Goal: Use online tool/utility: Utilize a website feature to perform a specific function

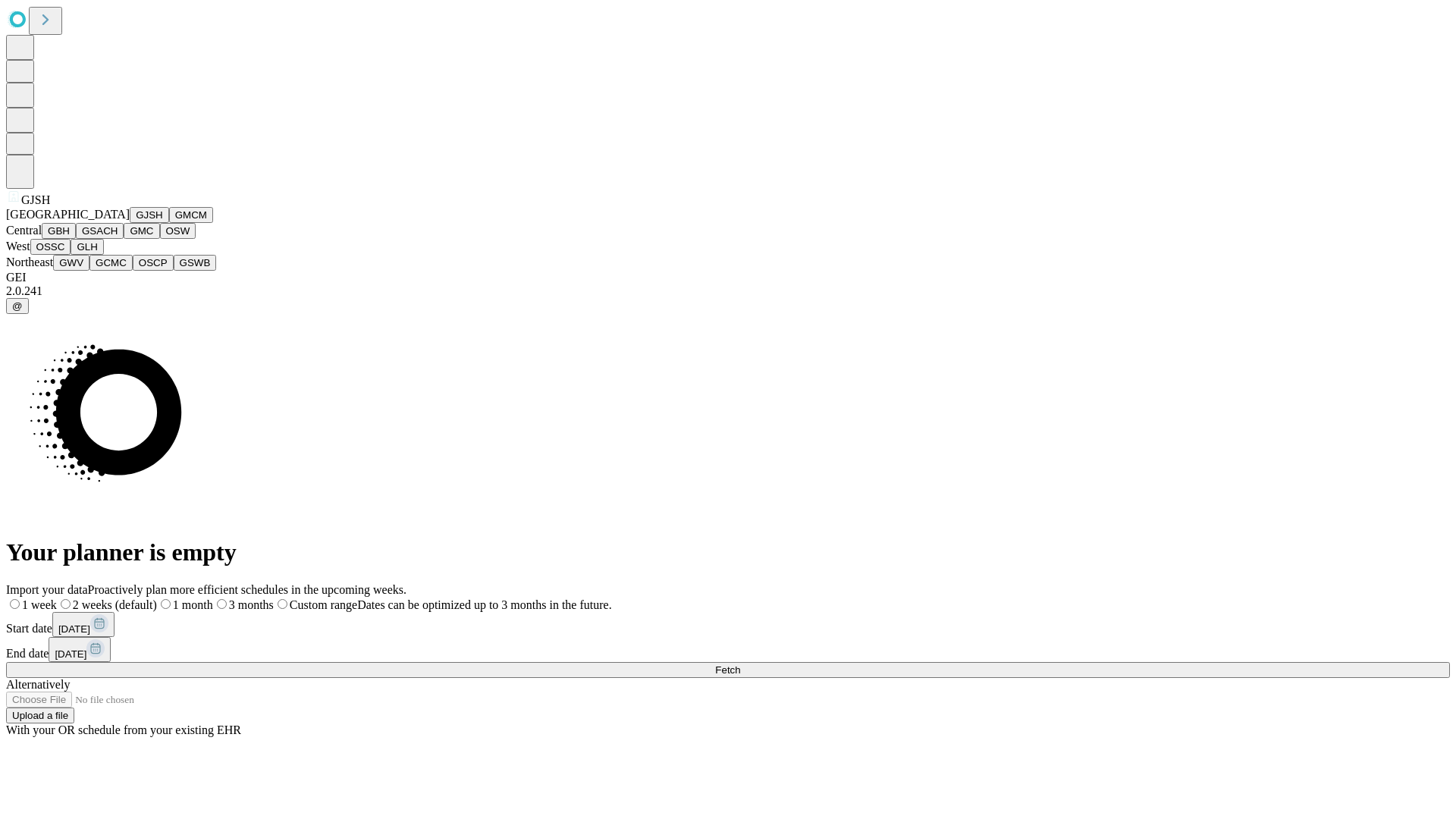
click at [130, 223] on button "GJSH" at bounding box center [149, 214] width 39 height 16
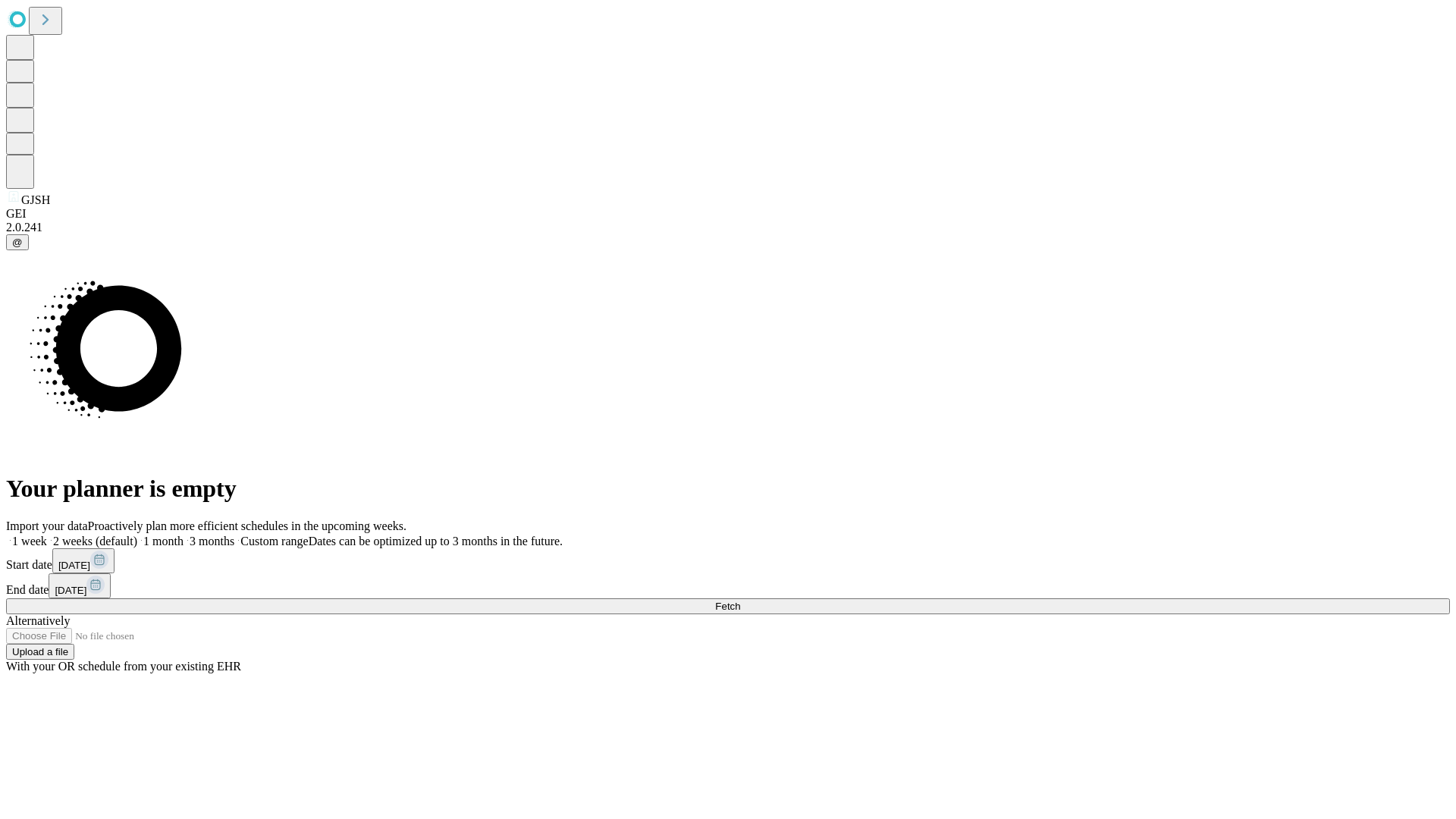
click at [47, 534] on label "1 week" at bounding box center [26, 540] width 41 height 12
click at [741, 600] on span "Fetch" at bounding box center [727, 606] width 25 height 12
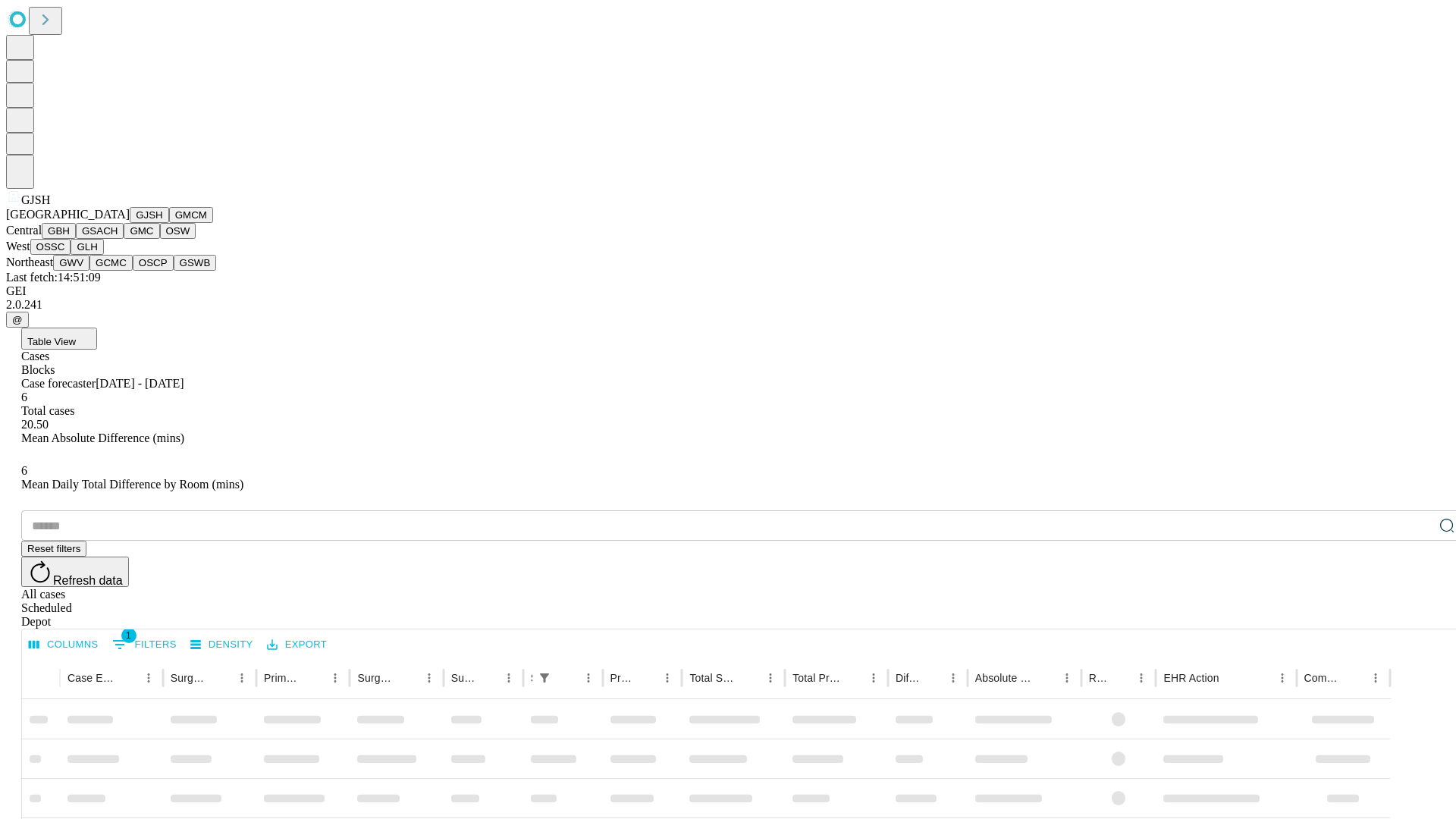
click at [169, 223] on button "GMCM" at bounding box center [191, 214] width 44 height 16
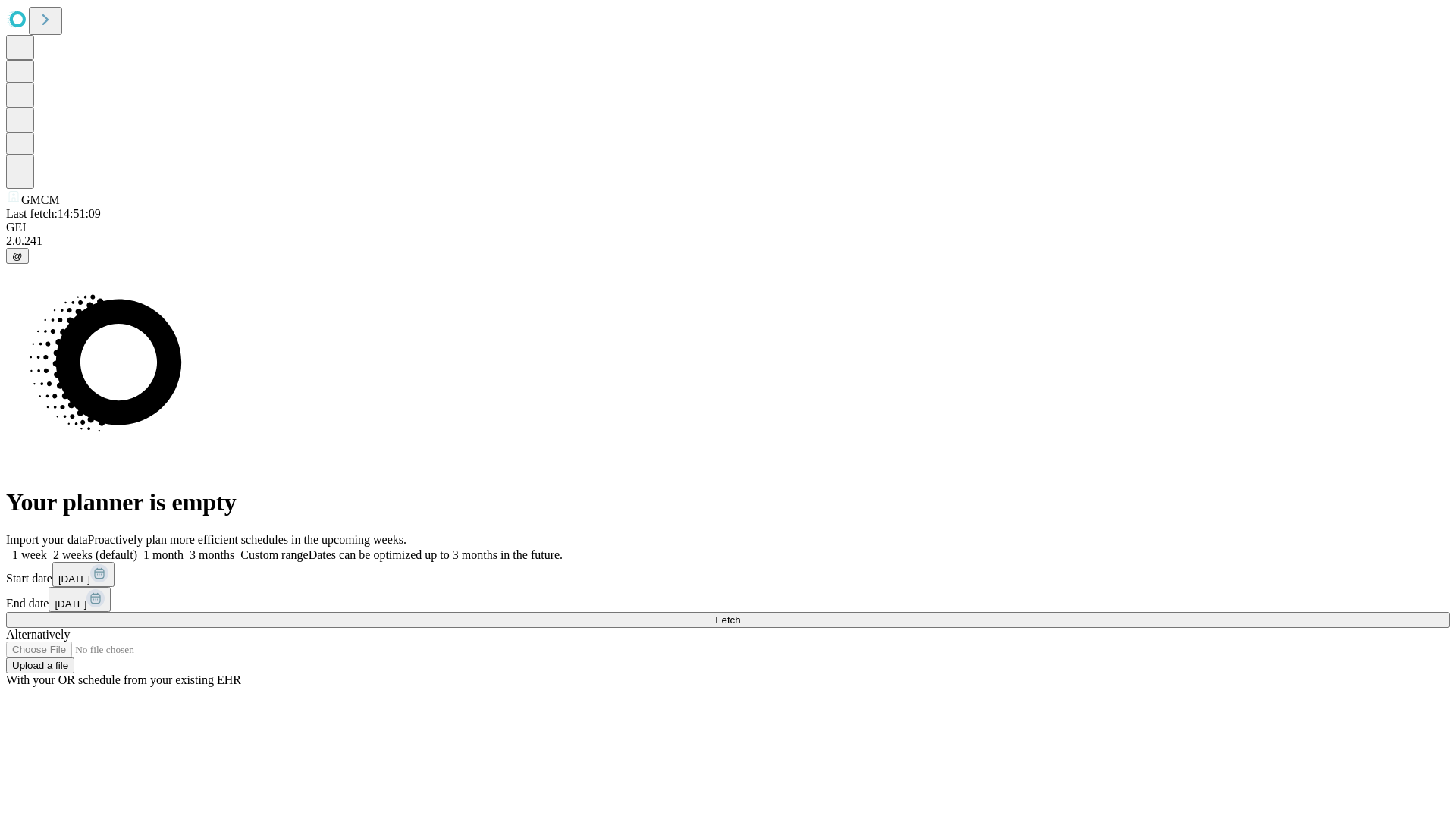
click at [47, 548] on label "1 week" at bounding box center [26, 554] width 41 height 12
click at [741, 614] on span "Fetch" at bounding box center [727, 620] width 25 height 12
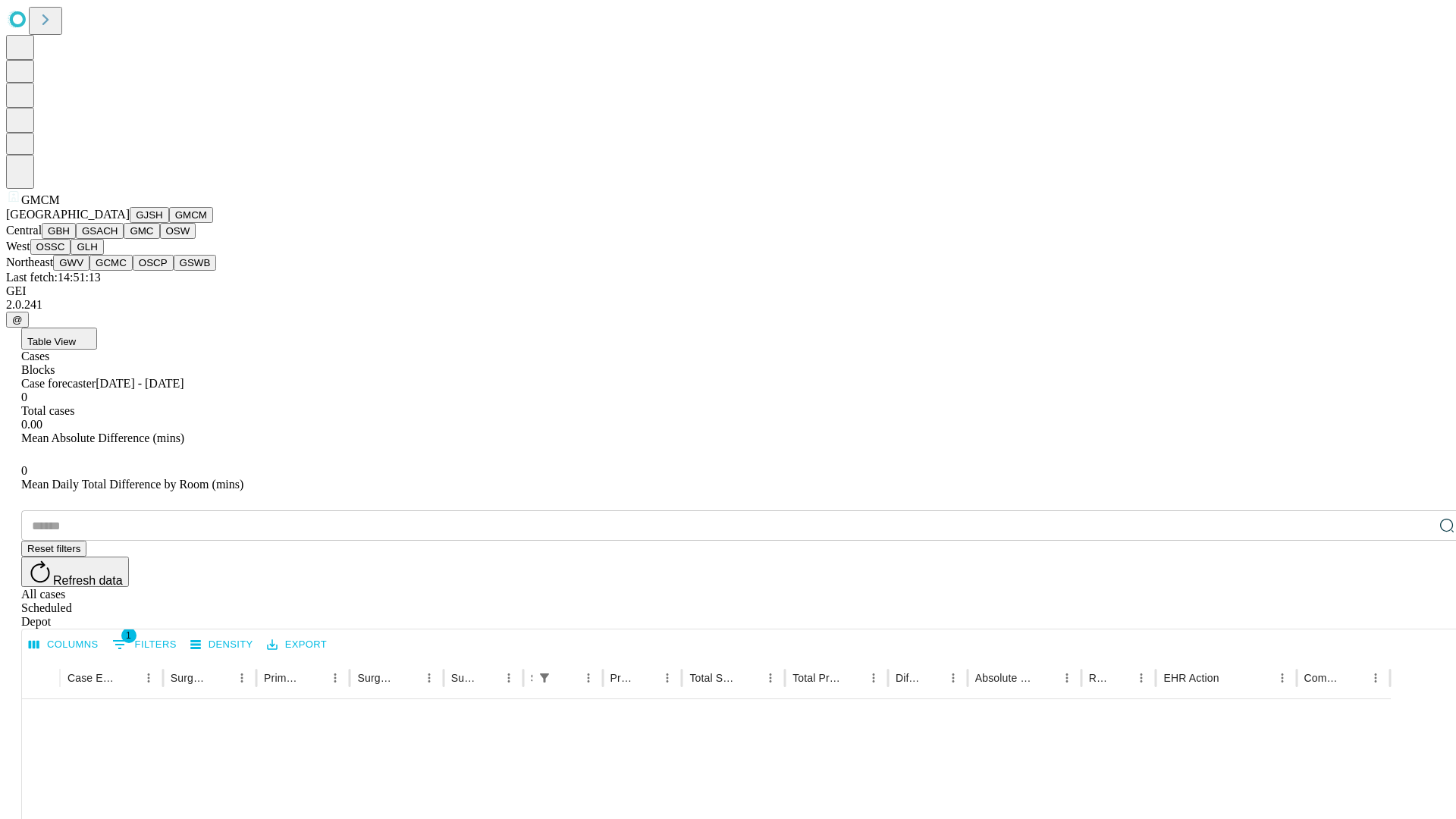
click at [76, 238] on button "GBH" at bounding box center [58, 231] width 34 height 16
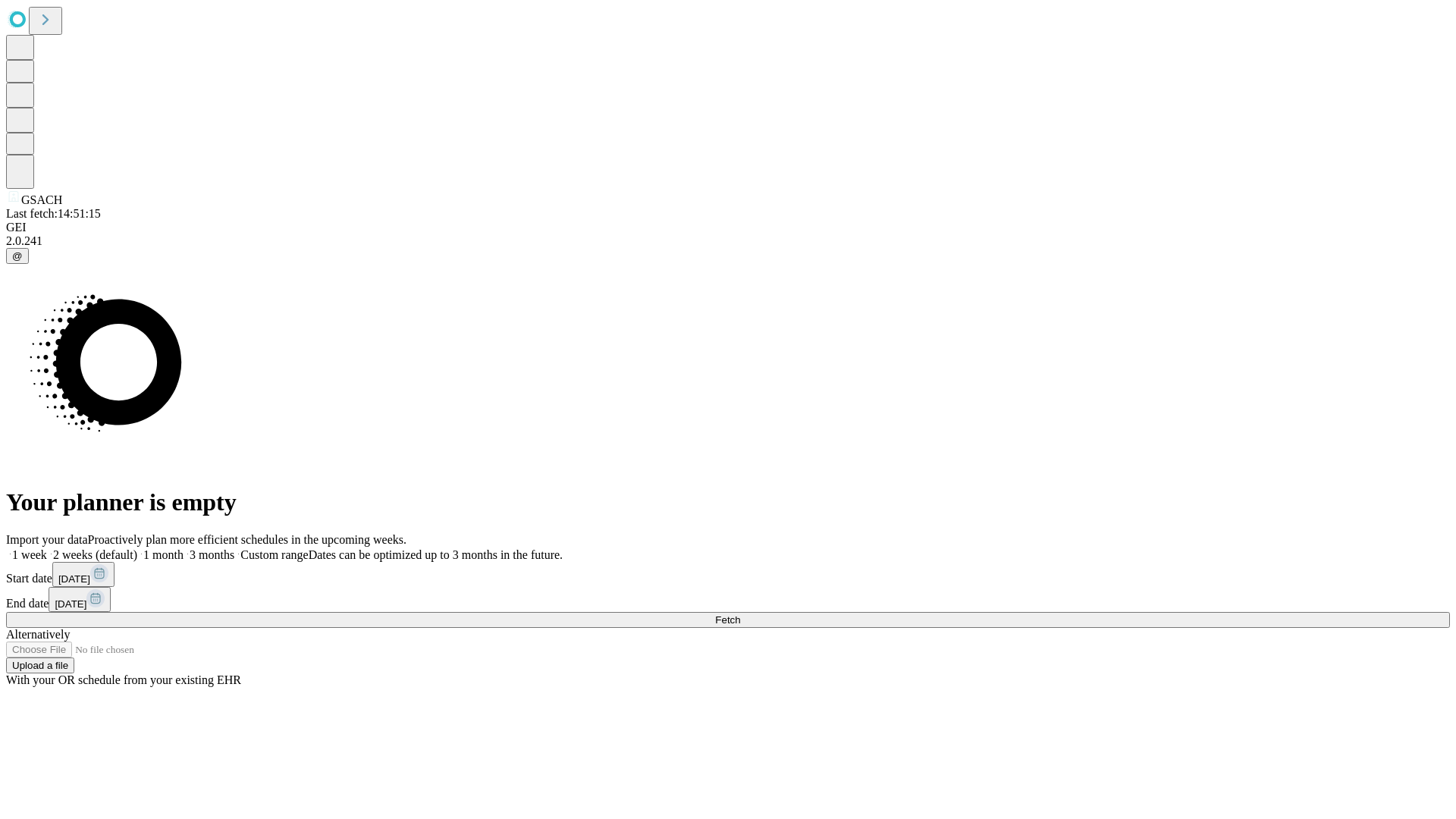
click at [47, 548] on label "1 week" at bounding box center [26, 554] width 41 height 12
click at [741, 614] on span "Fetch" at bounding box center [727, 620] width 25 height 12
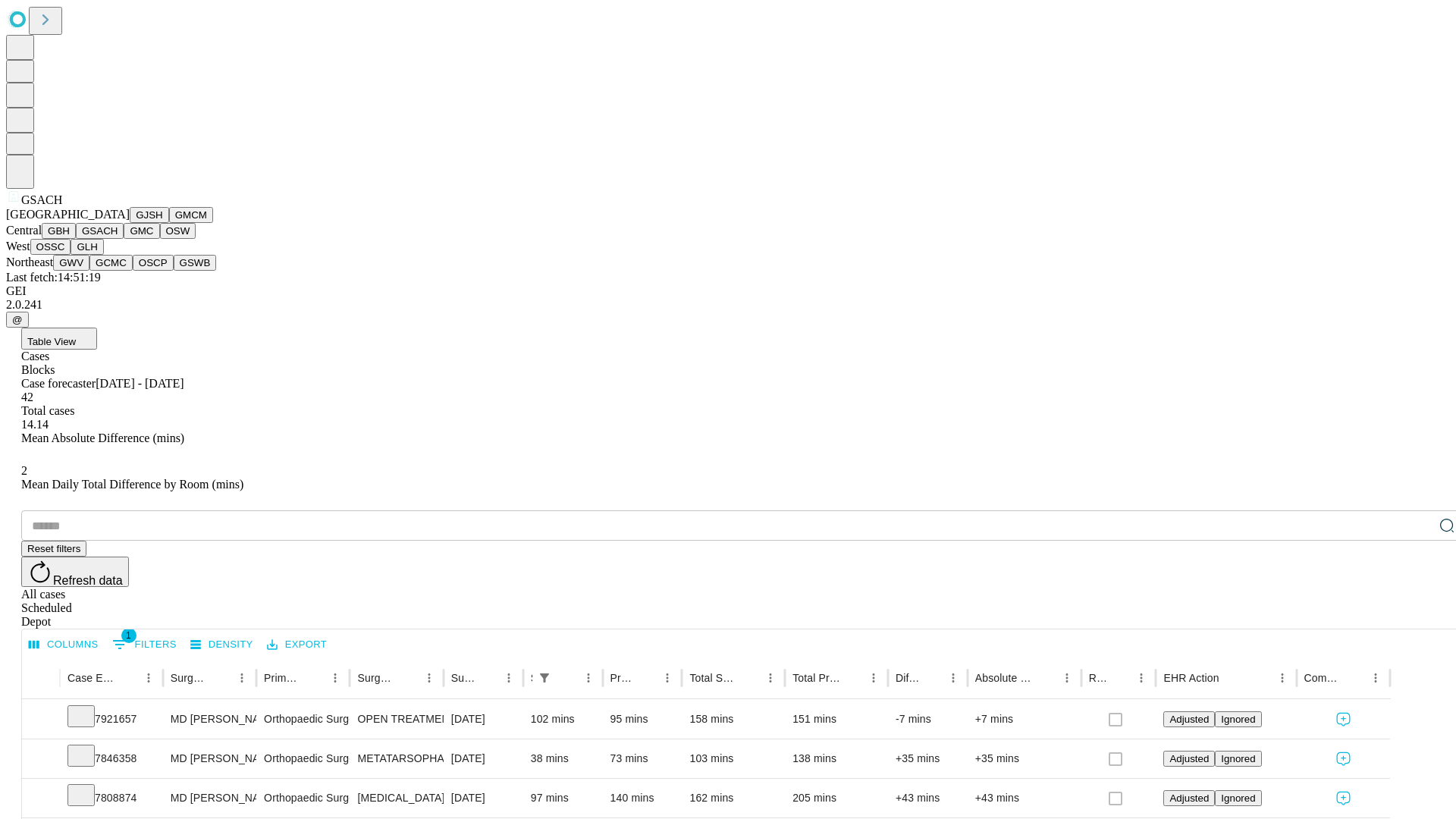
click at [124, 238] on button "GMC" at bounding box center [141, 231] width 36 height 16
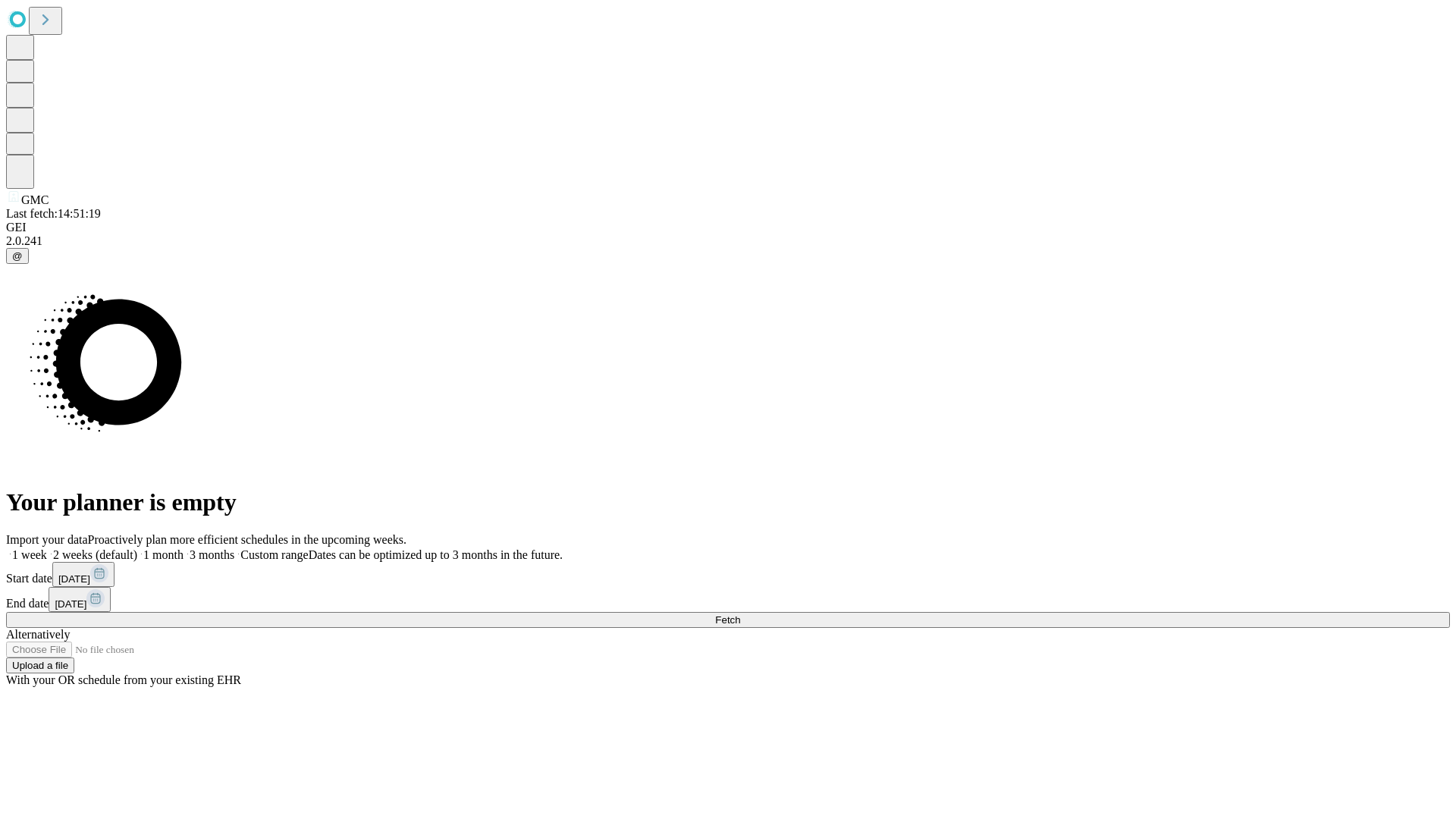
click at [47, 548] on label "1 week" at bounding box center [26, 554] width 41 height 12
click at [741, 614] on span "Fetch" at bounding box center [727, 620] width 25 height 12
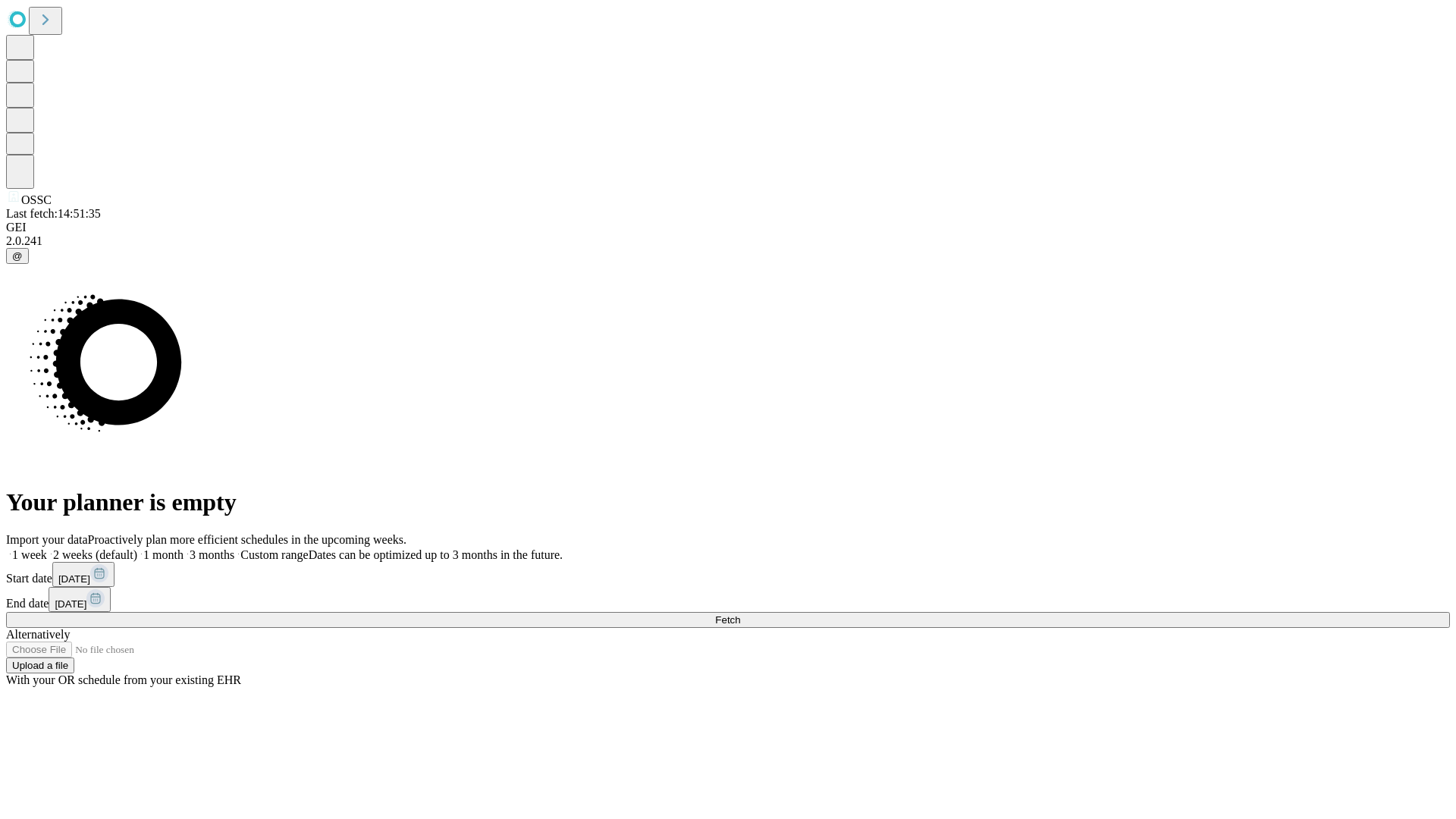
click at [47, 548] on label "1 week" at bounding box center [26, 554] width 41 height 12
click at [741, 614] on span "Fetch" at bounding box center [727, 620] width 25 height 12
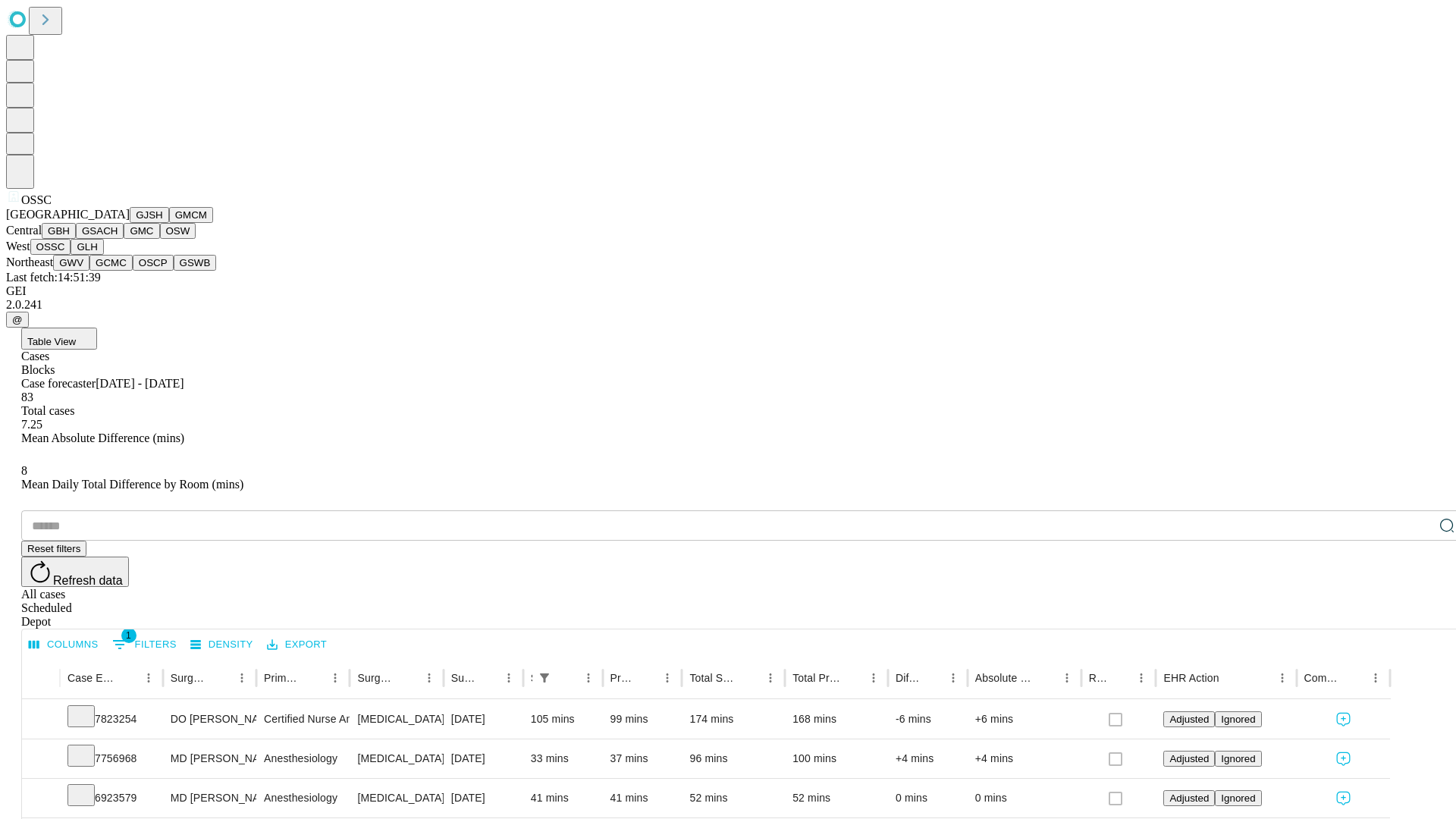
click at [103, 255] on button "GLH" at bounding box center [87, 246] width 33 height 16
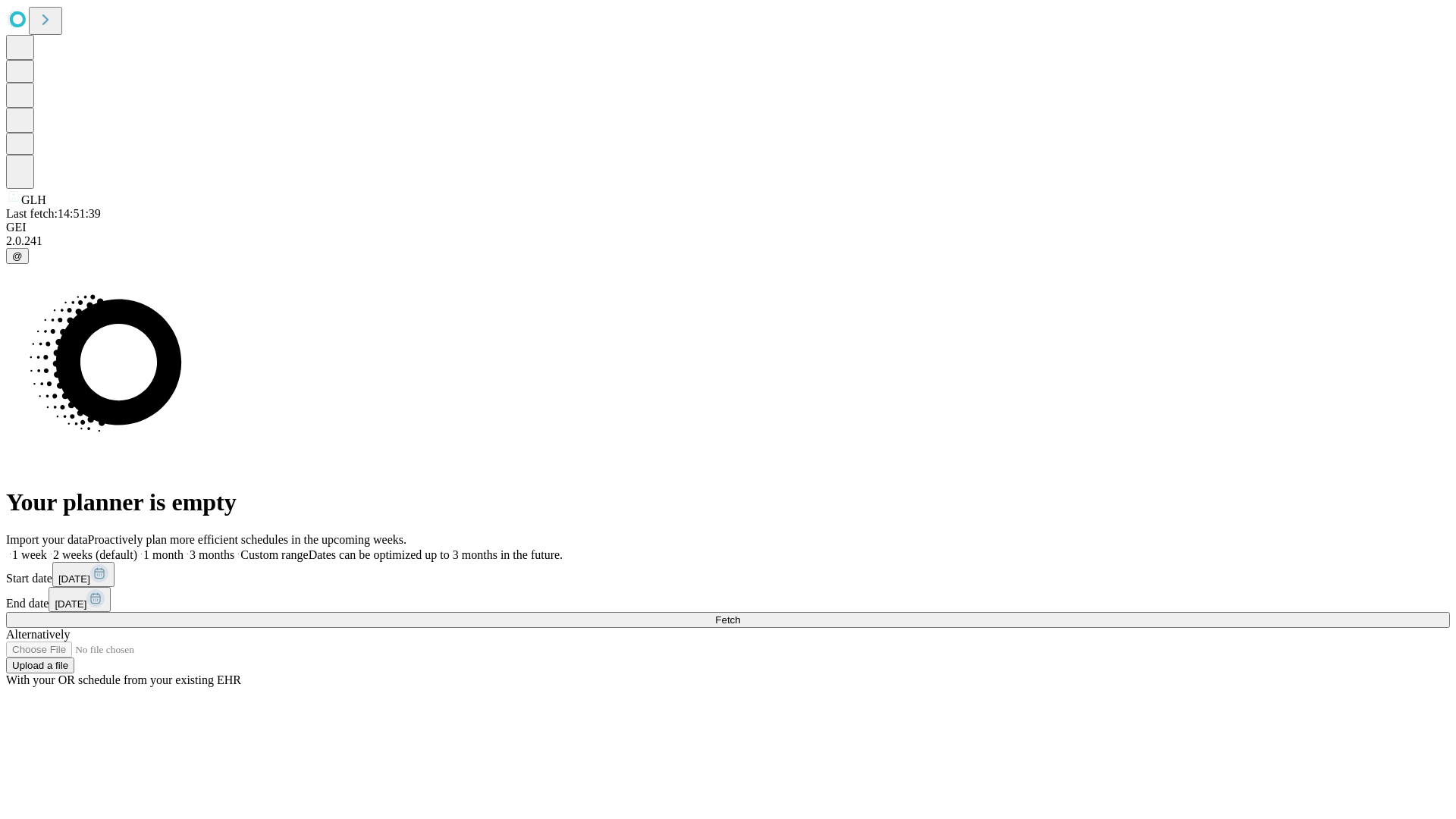
click at [47, 548] on label "1 week" at bounding box center [26, 554] width 41 height 12
click at [741, 614] on span "Fetch" at bounding box center [727, 620] width 25 height 12
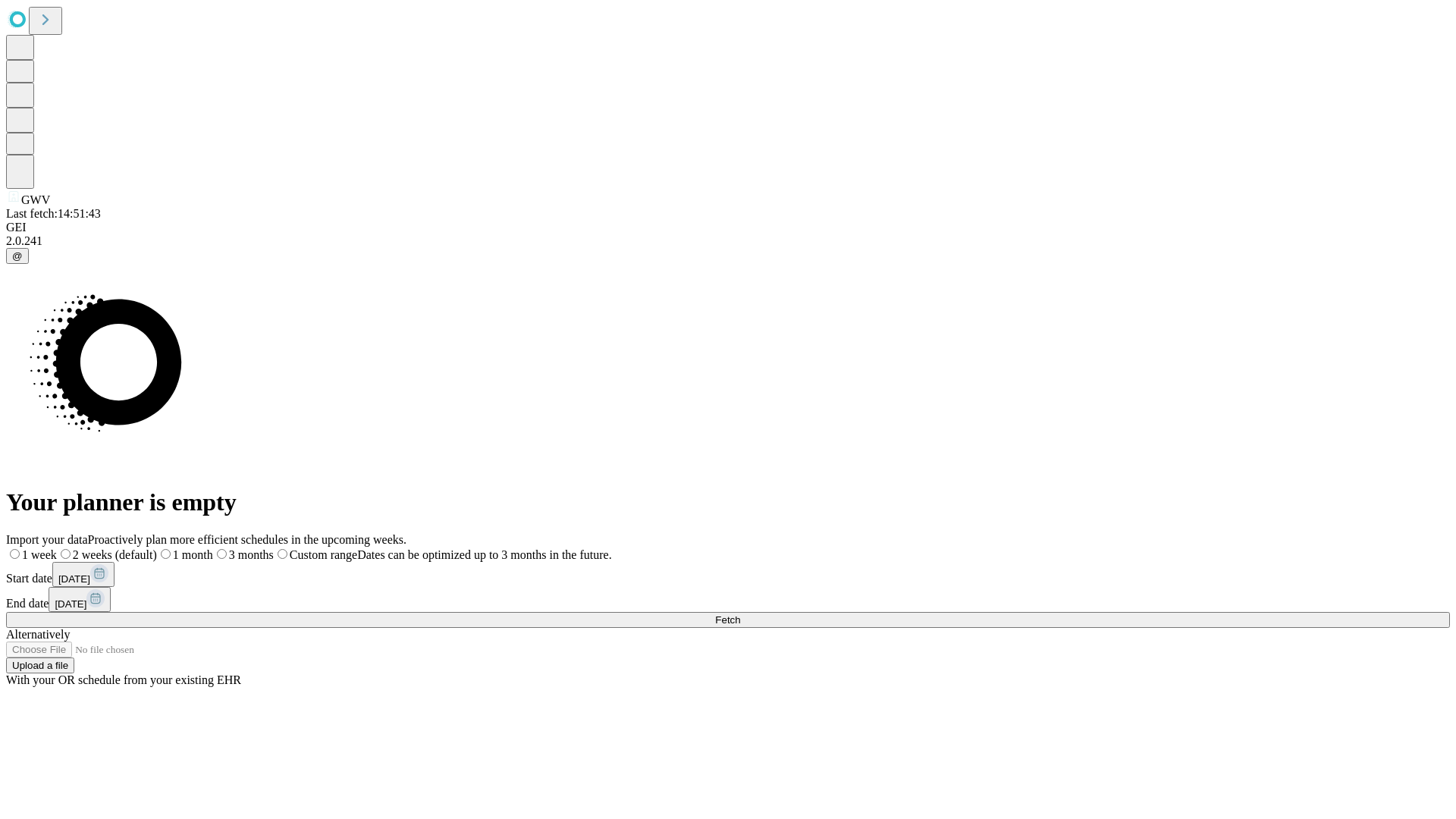
click at [57, 548] on label "1 week" at bounding box center [31, 554] width 51 height 12
click at [741, 614] on span "Fetch" at bounding box center [727, 620] width 25 height 12
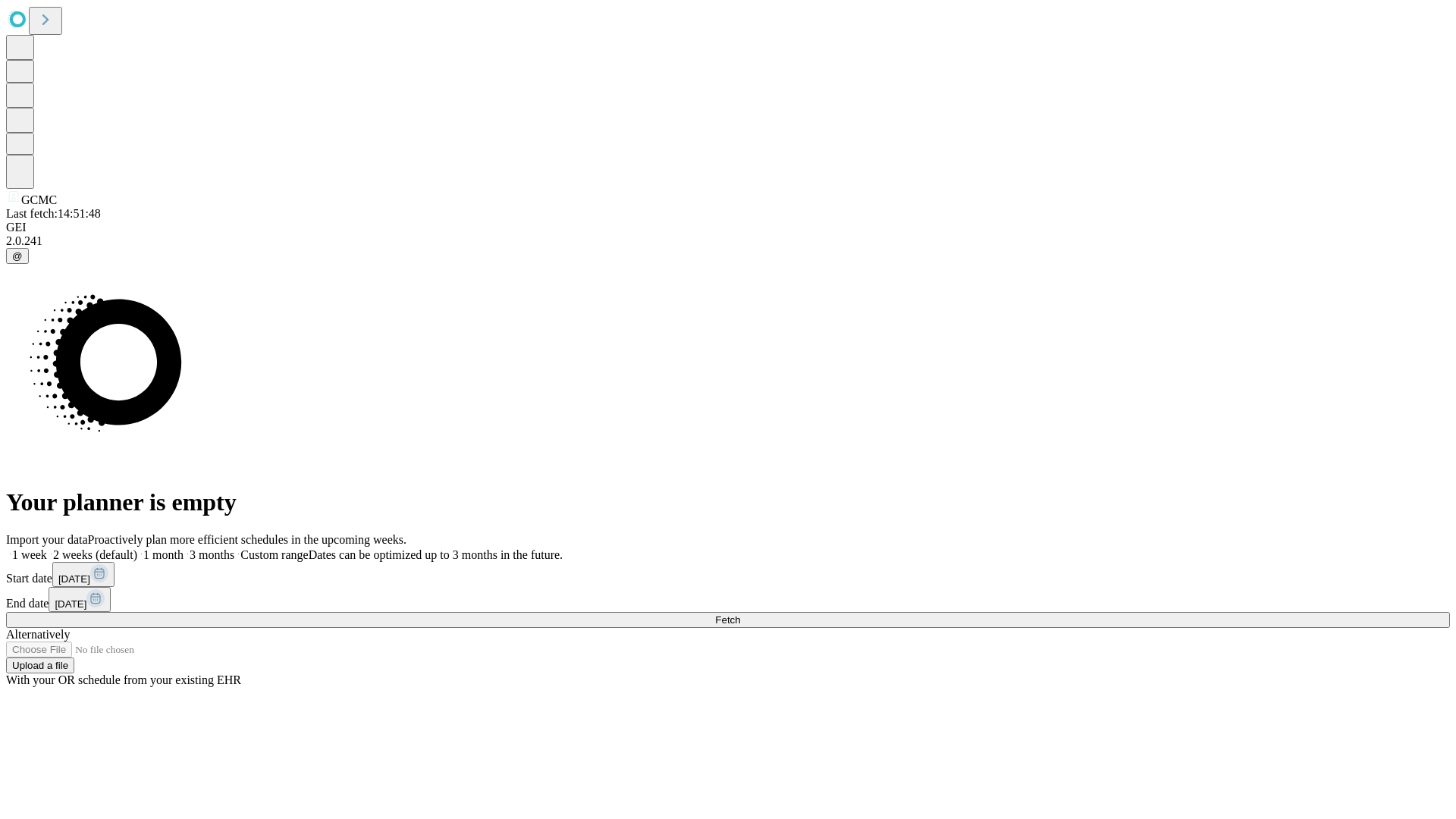
click at [47, 548] on label "1 week" at bounding box center [26, 554] width 41 height 12
click at [741, 614] on span "Fetch" at bounding box center [727, 620] width 25 height 12
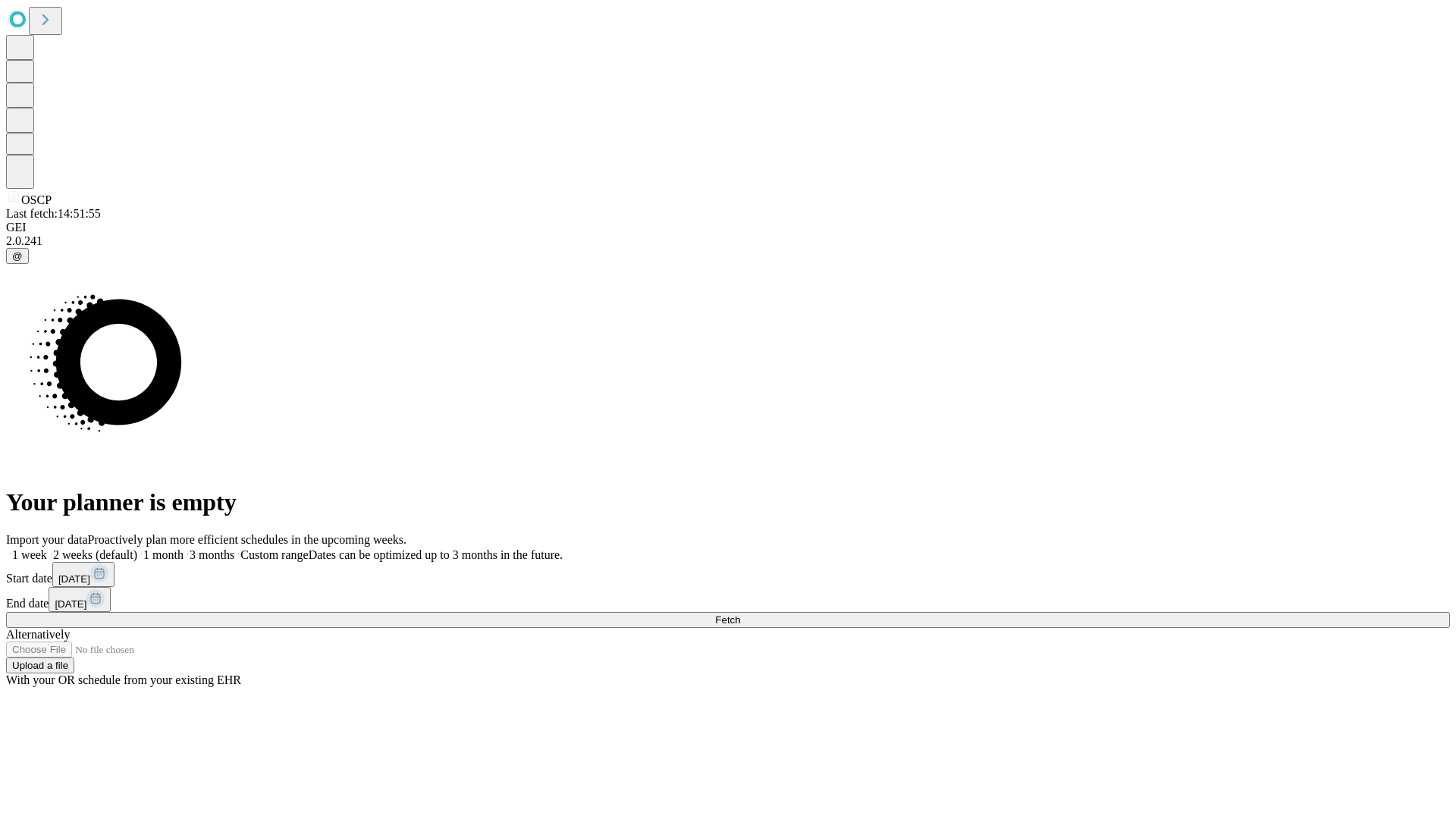
click at [47, 548] on label "1 week" at bounding box center [26, 554] width 41 height 12
click at [741, 614] on span "Fetch" at bounding box center [727, 620] width 25 height 12
